Goal: Transaction & Acquisition: Purchase product/service

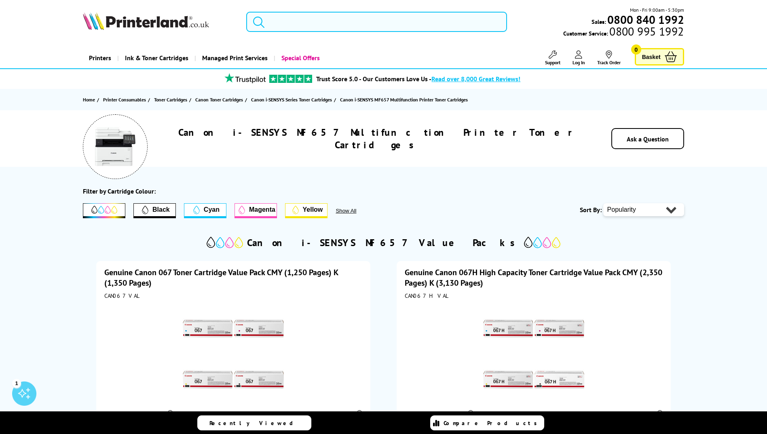
click at [303, 23] on input "search" at bounding box center [376, 22] width 261 height 20
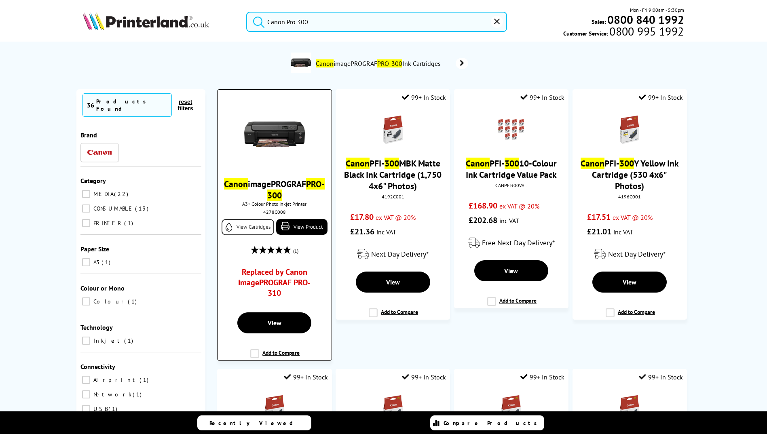
type input "Canon Pro 300"
click at [247, 226] on link "View Cartridges" at bounding box center [248, 227] width 53 height 16
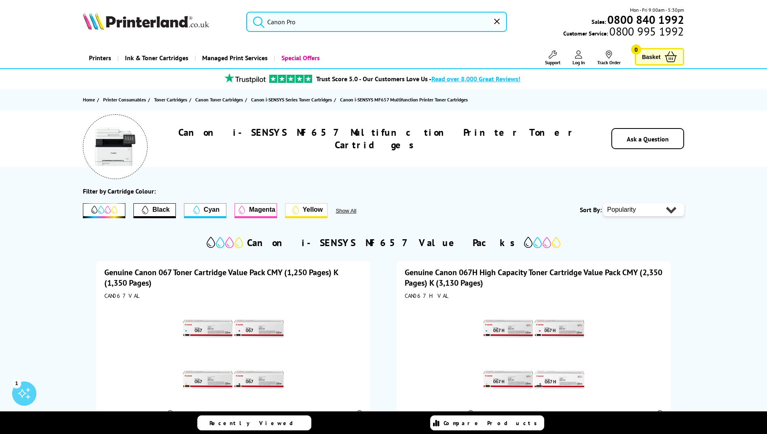
type input "Canon Pro 3"
